Goal: Task Accomplishment & Management: Manage account settings

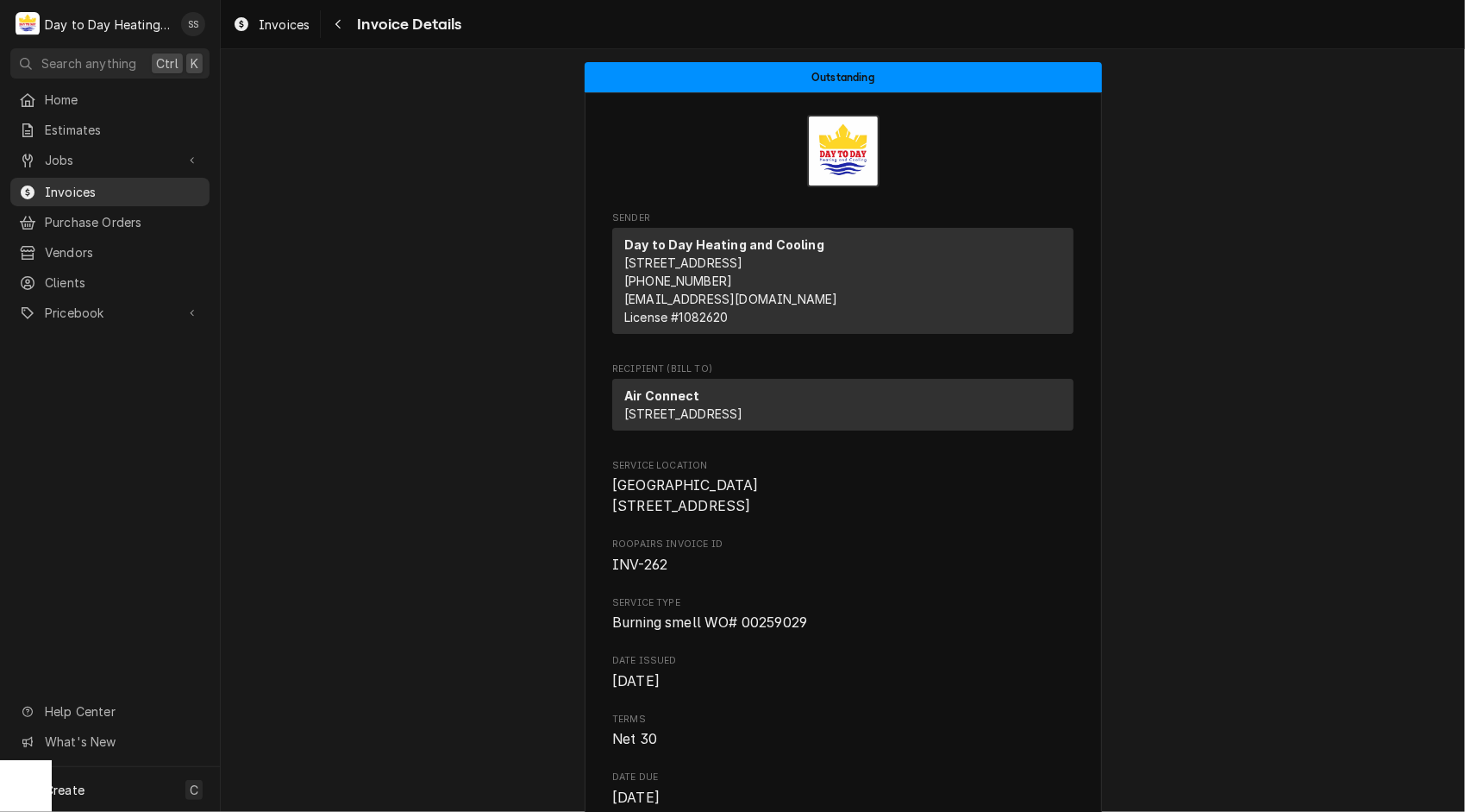
click at [85, 183] on span "Invoices" at bounding box center [122, 192] width 156 height 18
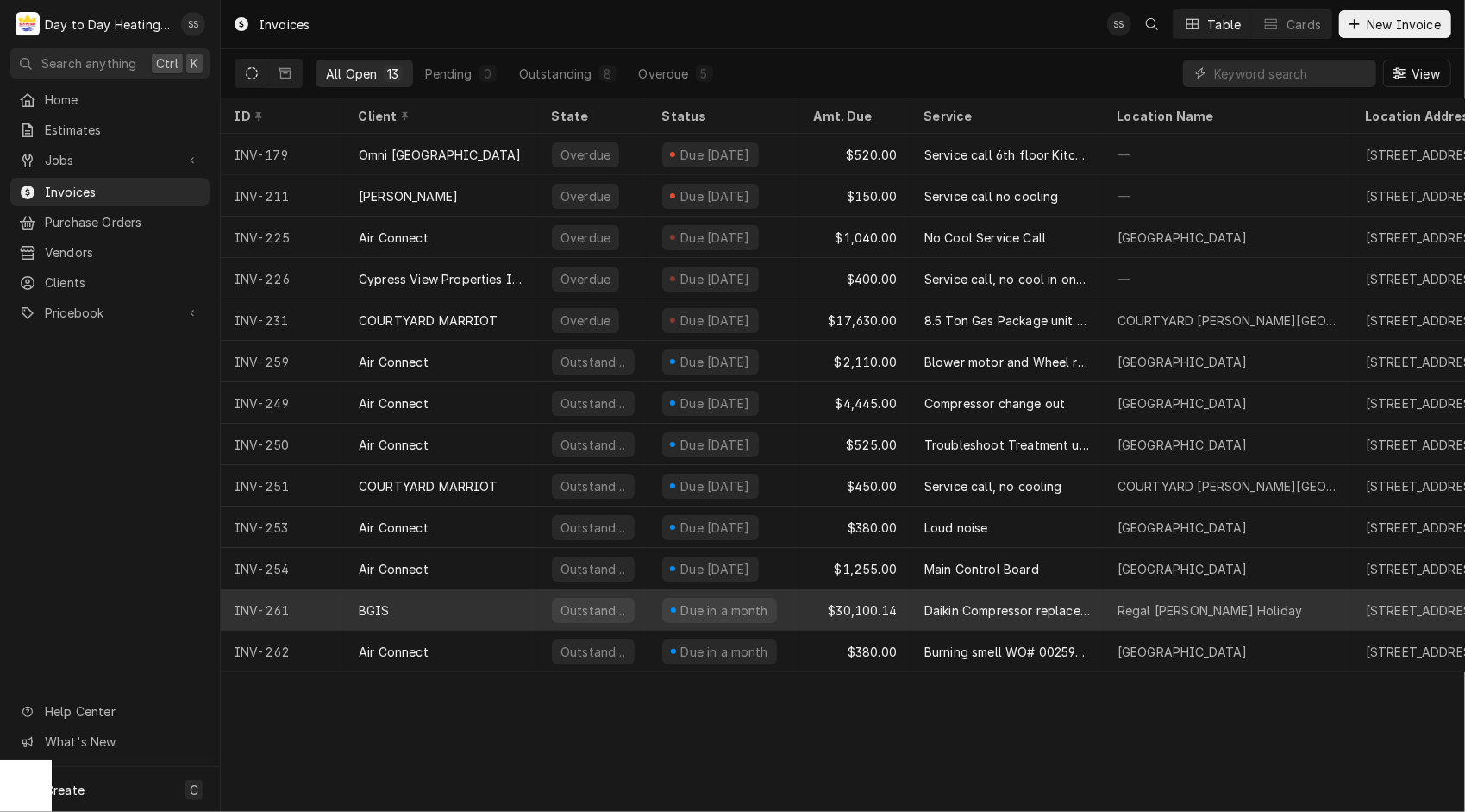
click at [883, 609] on div "$30,100.14" at bounding box center [856, 609] width 110 height 42
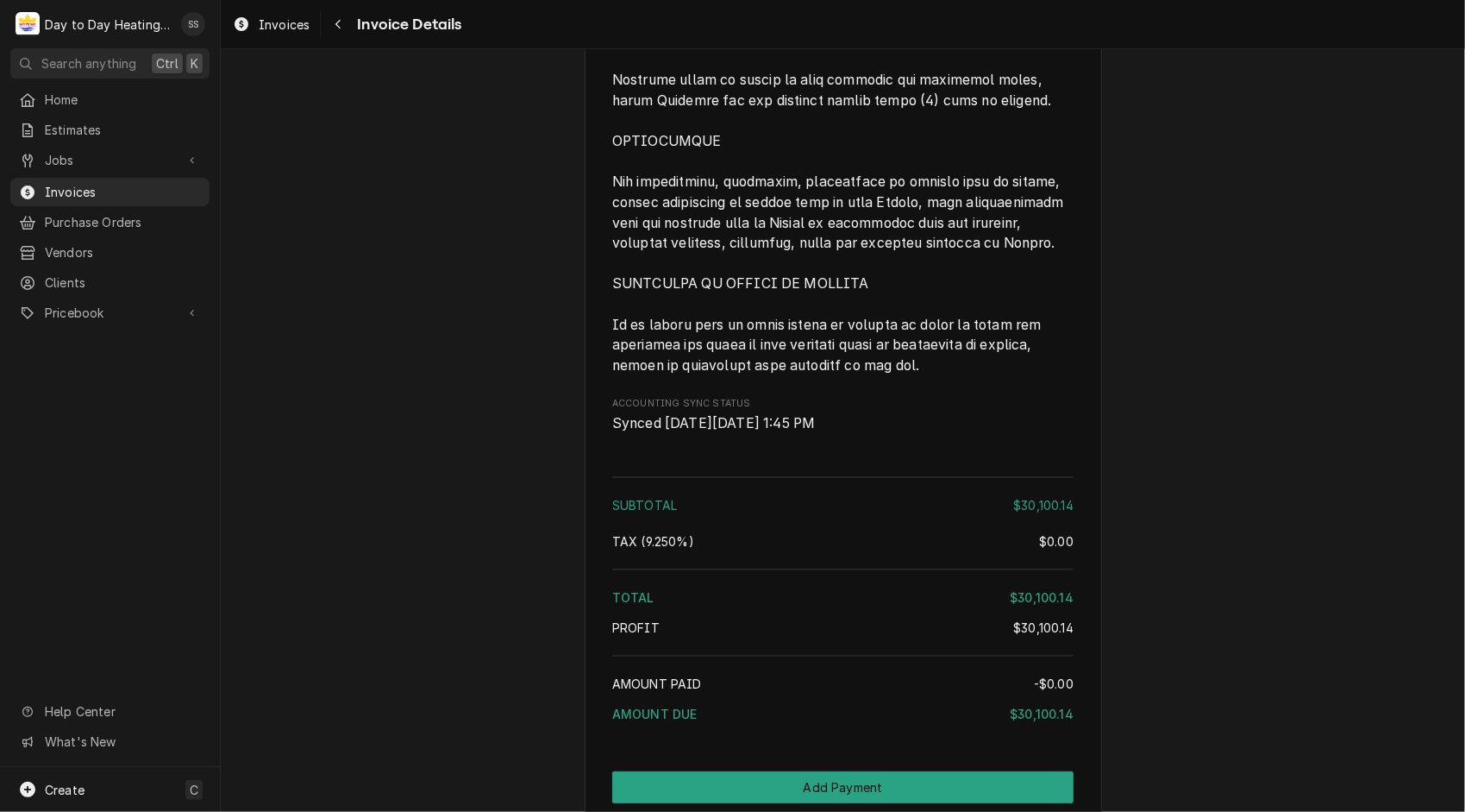
scroll to position [5355, 0]
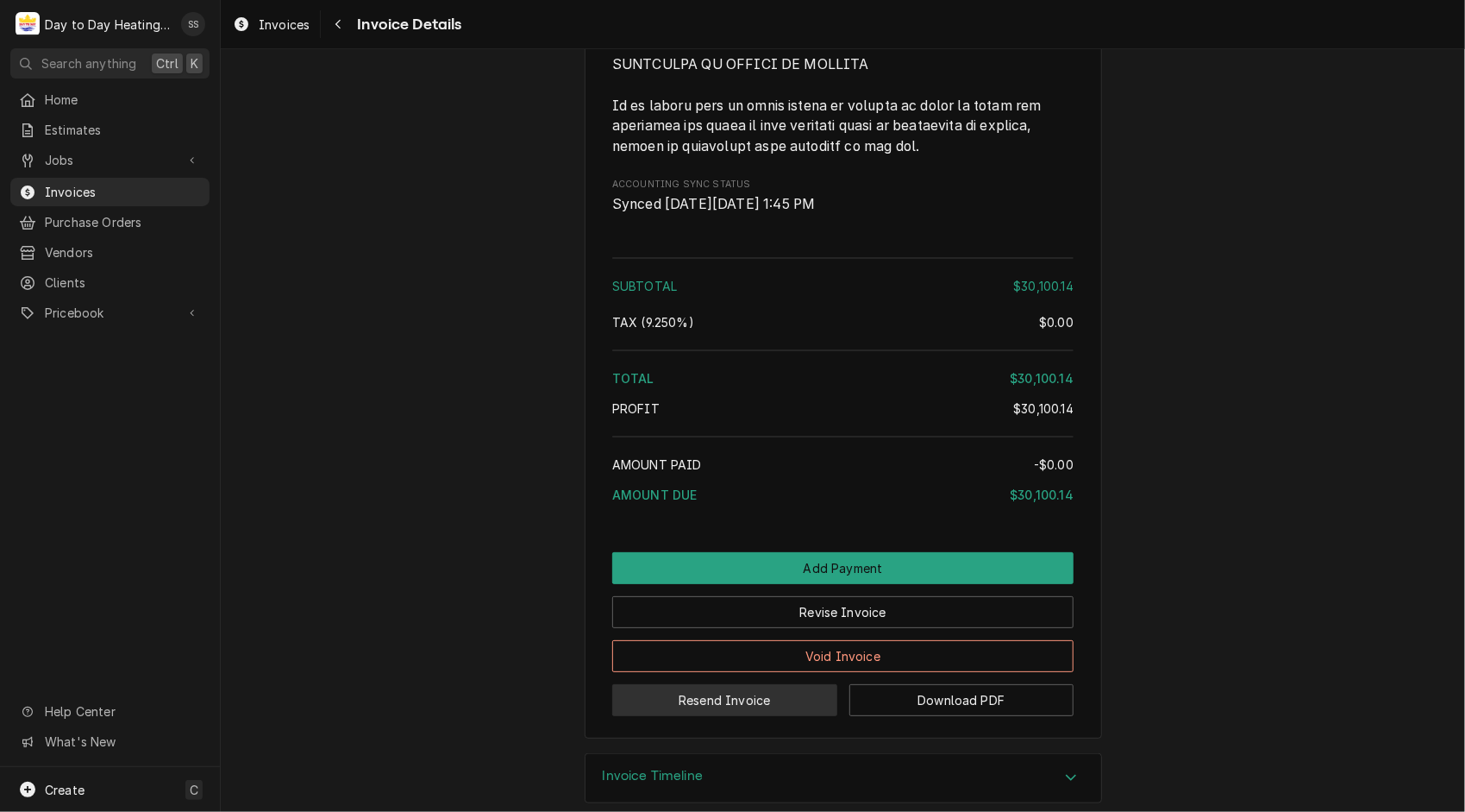
click at [729, 684] on button "Resend Invoice" at bounding box center [725, 700] width 225 height 32
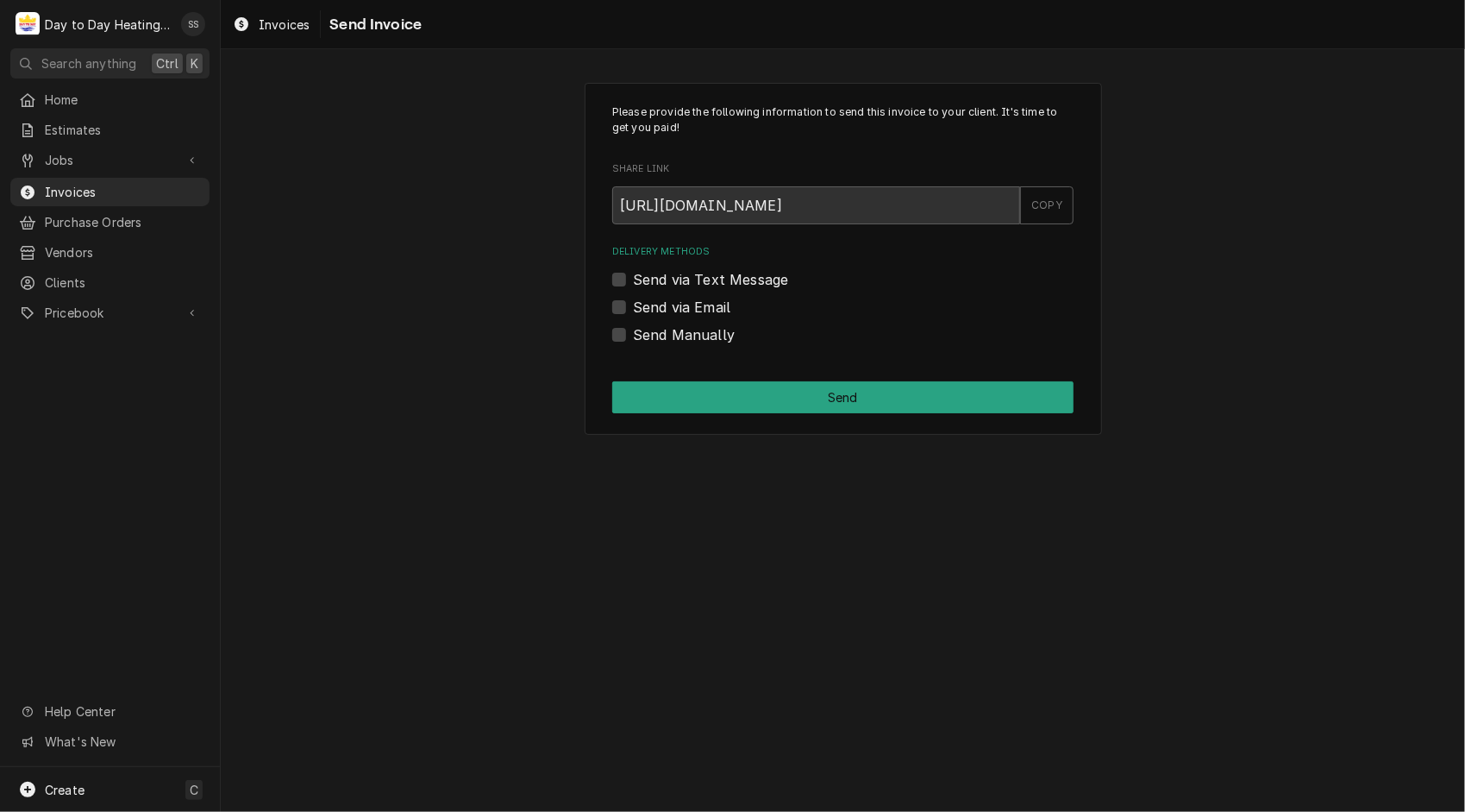
click at [633, 307] on label "Send via Email" at bounding box center [681, 306] width 98 height 20
click at [633, 307] on input "Send via Email" at bounding box center [863, 315] width 461 height 38
checkbox input "true"
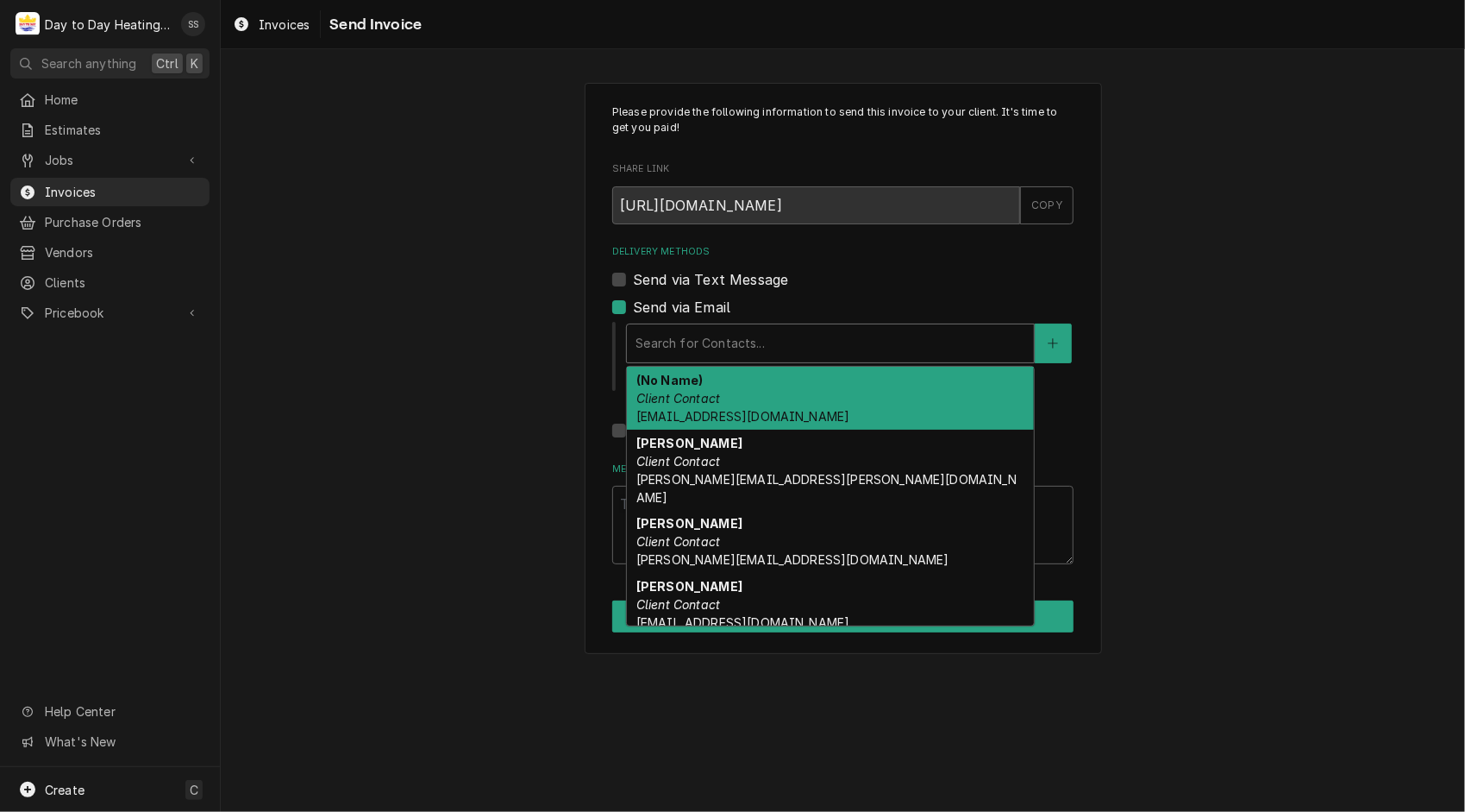
click at [727, 350] on div "Delivery Methods" at bounding box center [830, 343] width 390 height 31
click at [742, 404] on div "(No Name) Client Contact itsh.accounting@bgis.com" at bounding box center [830, 397] width 407 height 63
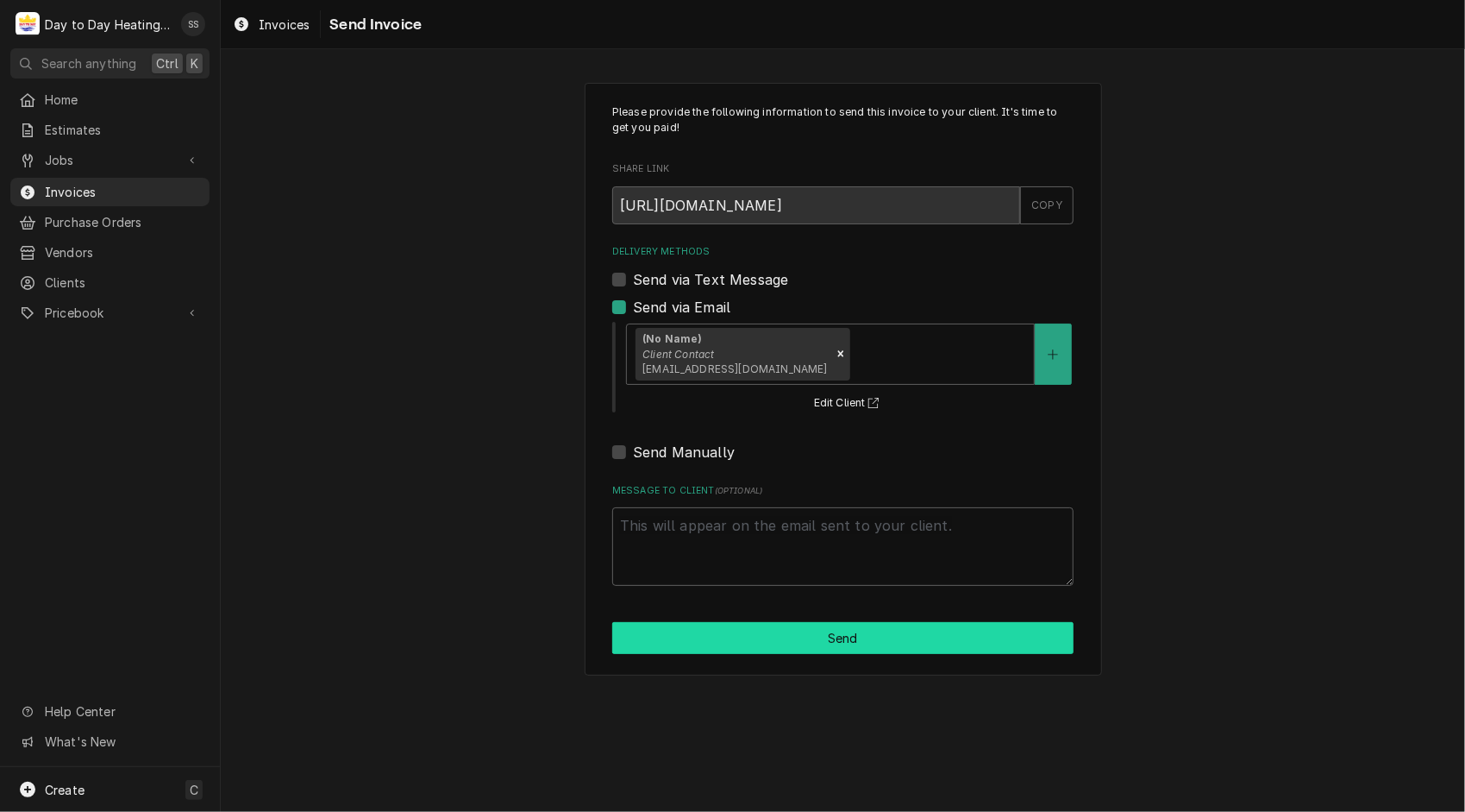
click at [849, 646] on button "Send" at bounding box center [843, 638] width 461 height 32
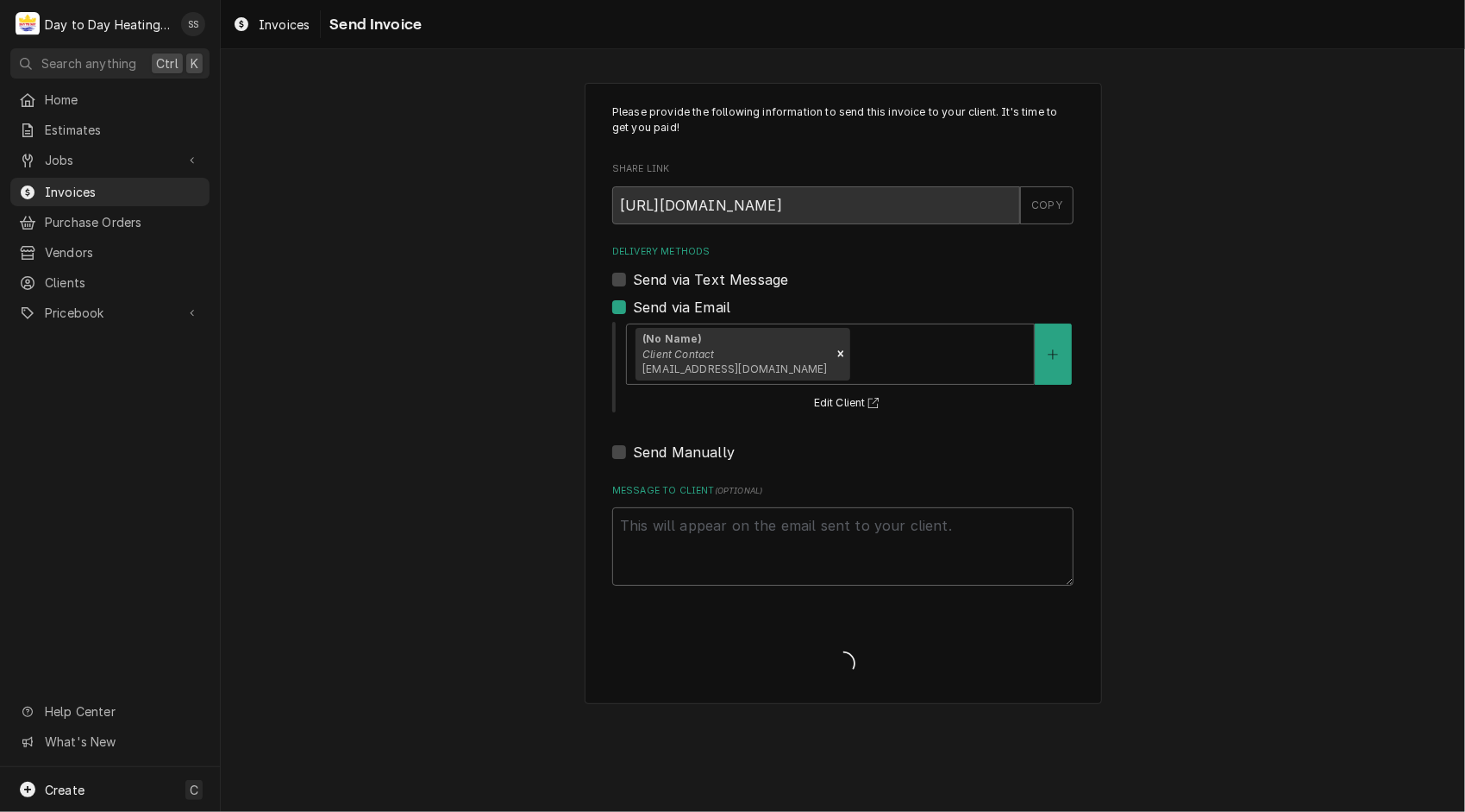
type textarea "x"
